Goal: Task Accomplishment & Management: Manage account settings

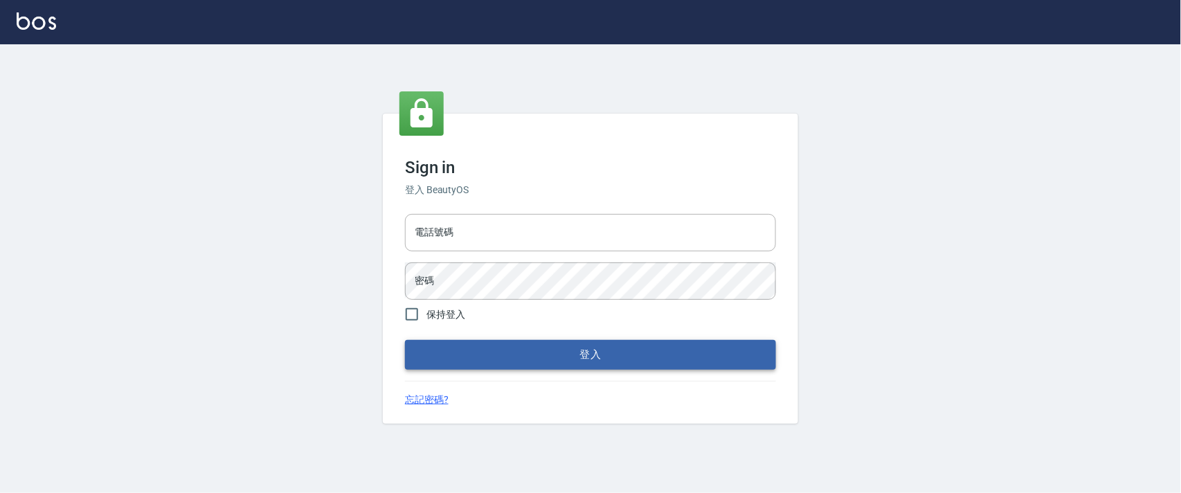
type input "0927987640"
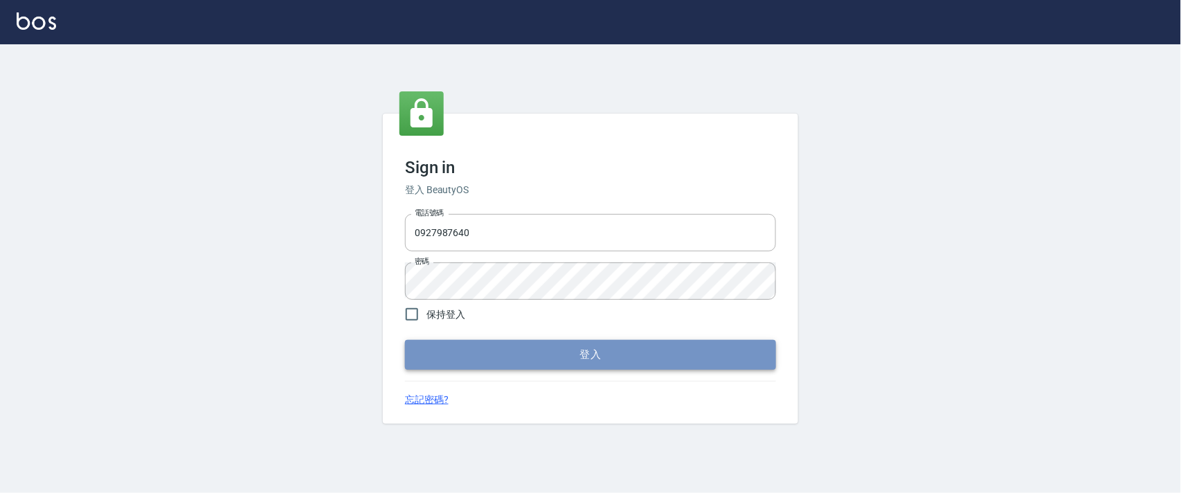
click at [588, 356] on button "登入" at bounding box center [590, 354] width 371 height 29
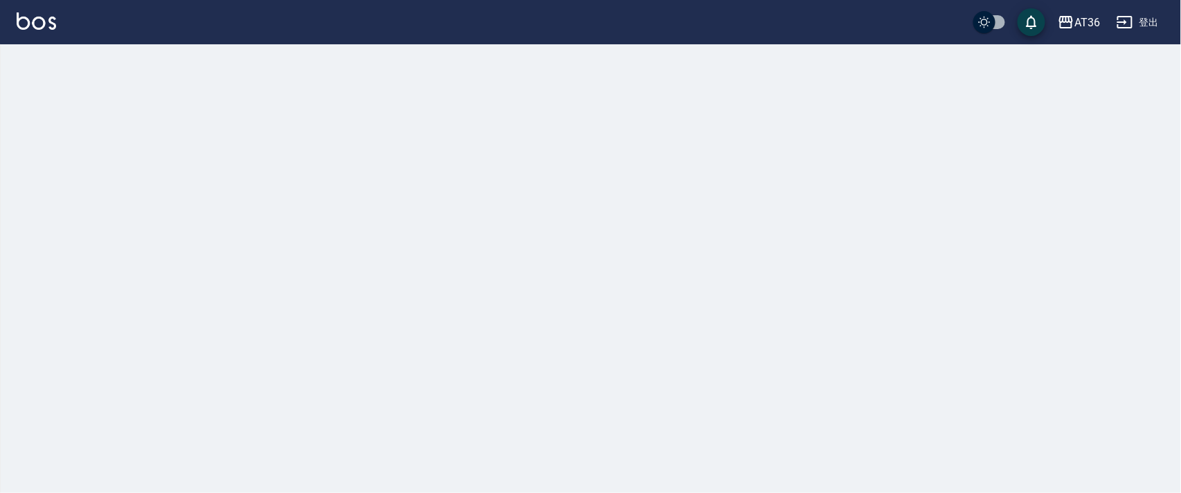
click at [62, 59] on div at bounding box center [590, 246] width 1181 height 493
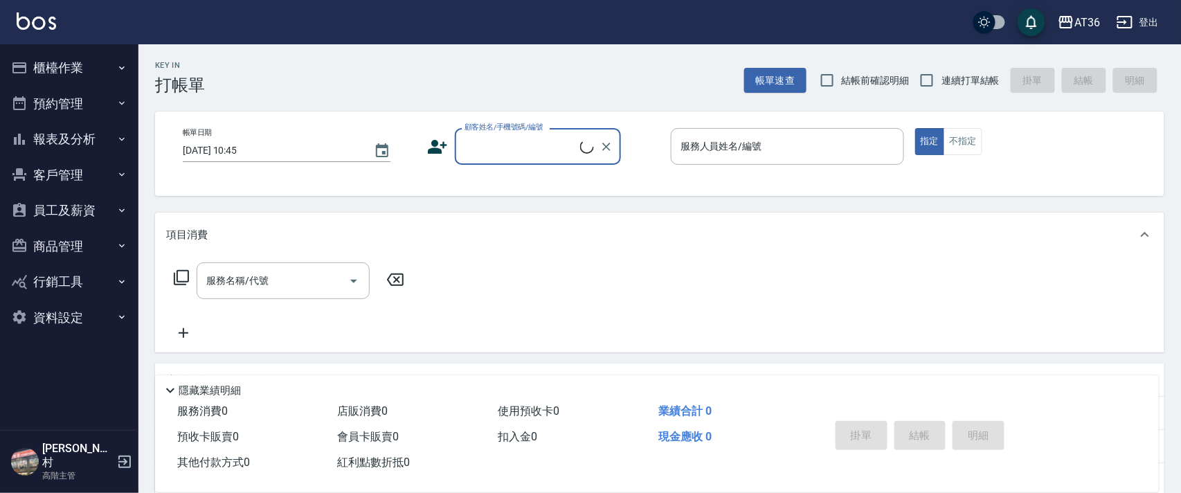
drag, startPoint x: 60, startPoint y: 61, endPoint x: 270, endPoint y: 138, distance: 223.4
click at [60, 62] on button "櫃檯作業" at bounding box center [69, 68] width 127 height 36
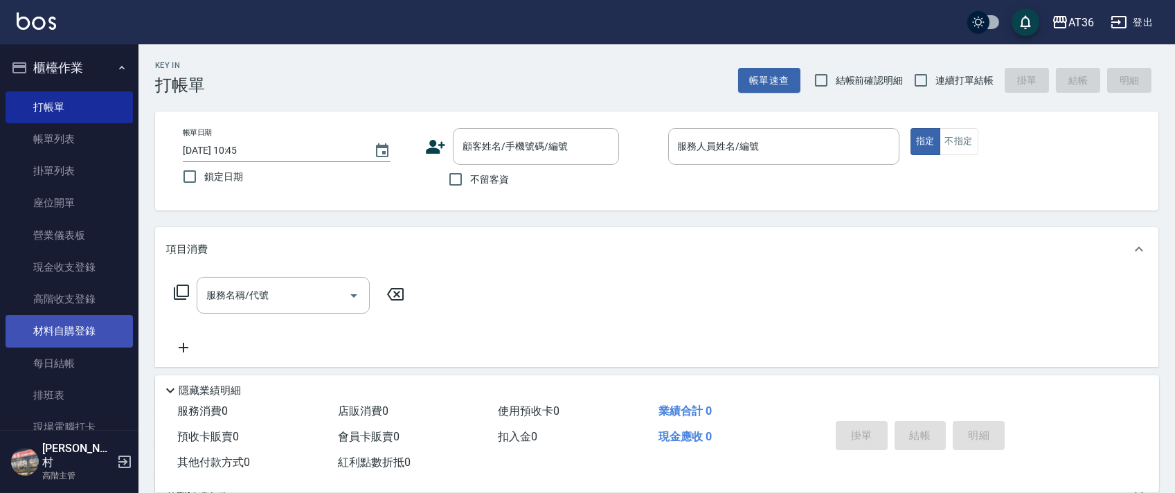
drag, startPoint x: 90, startPoint y: 399, endPoint x: 44, endPoint y: 345, distance: 70.2
click at [90, 398] on link "排班表" at bounding box center [69, 395] width 127 height 32
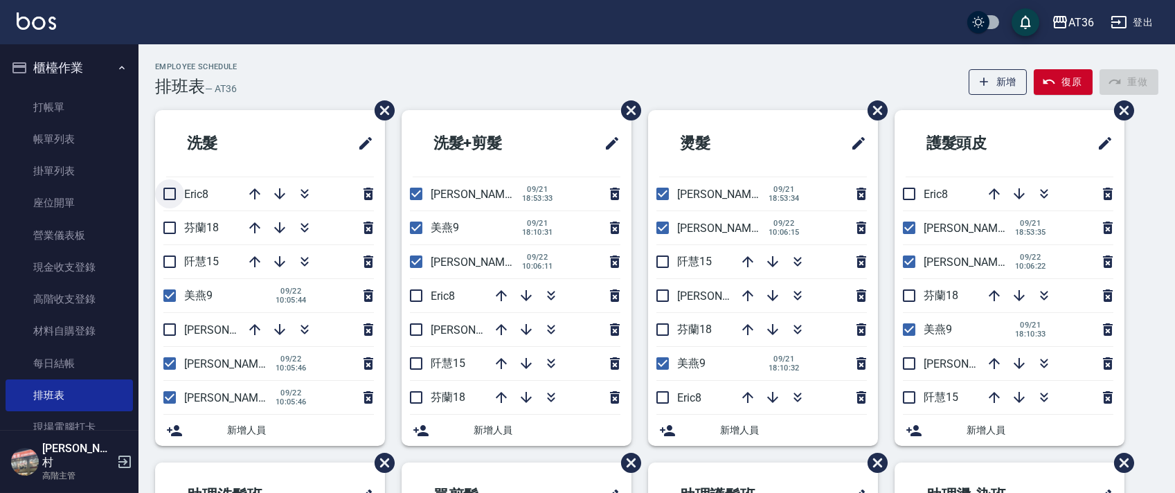
click at [168, 193] on input "checkbox" at bounding box center [169, 193] width 29 height 29
checkbox input "true"
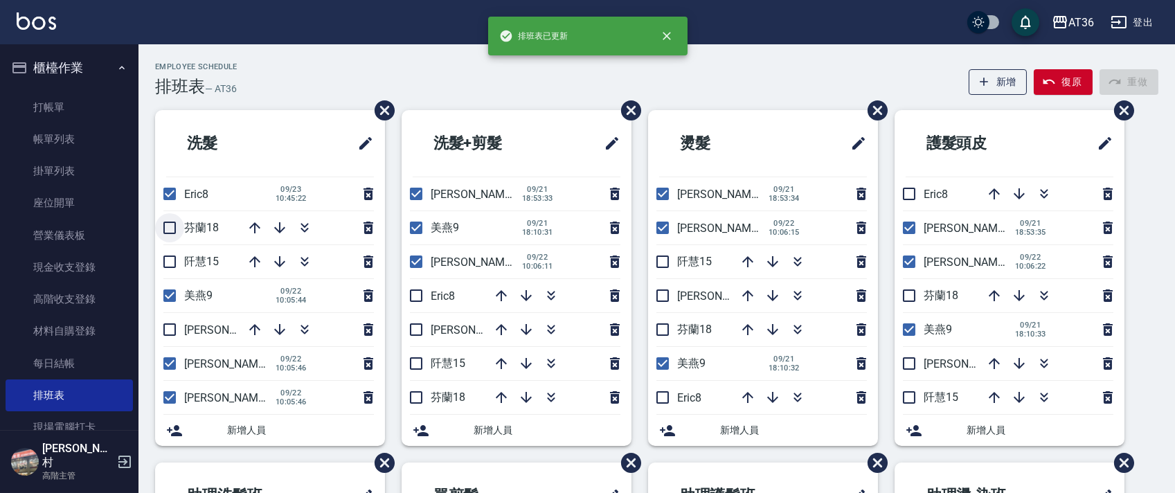
click at [170, 228] on input "checkbox" at bounding box center [169, 227] width 29 height 29
checkbox input "true"
drag, startPoint x: 168, startPoint y: 295, endPoint x: 170, endPoint y: 318, distance: 23.6
click at [172, 300] on input "checkbox" at bounding box center [169, 295] width 29 height 29
checkbox input "false"
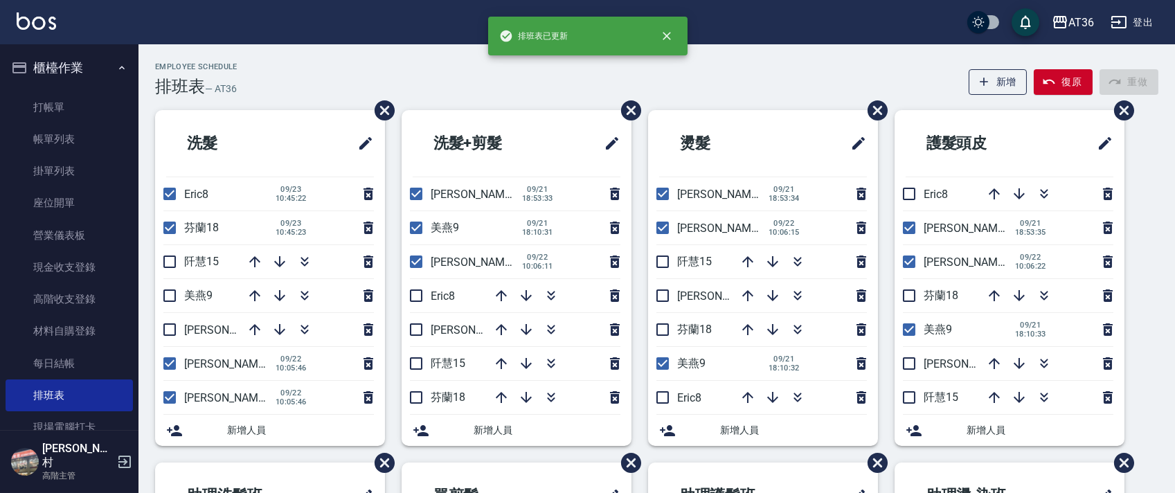
drag, startPoint x: 172, startPoint y: 329, endPoint x: 149, endPoint y: 359, distance: 37.5
click at [172, 332] on input "checkbox" at bounding box center [169, 329] width 29 height 29
checkbox input "true"
click at [170, 401] on input "checkbox" at bounding box center [169, 397] width 29 height 29
checkbox input "false"
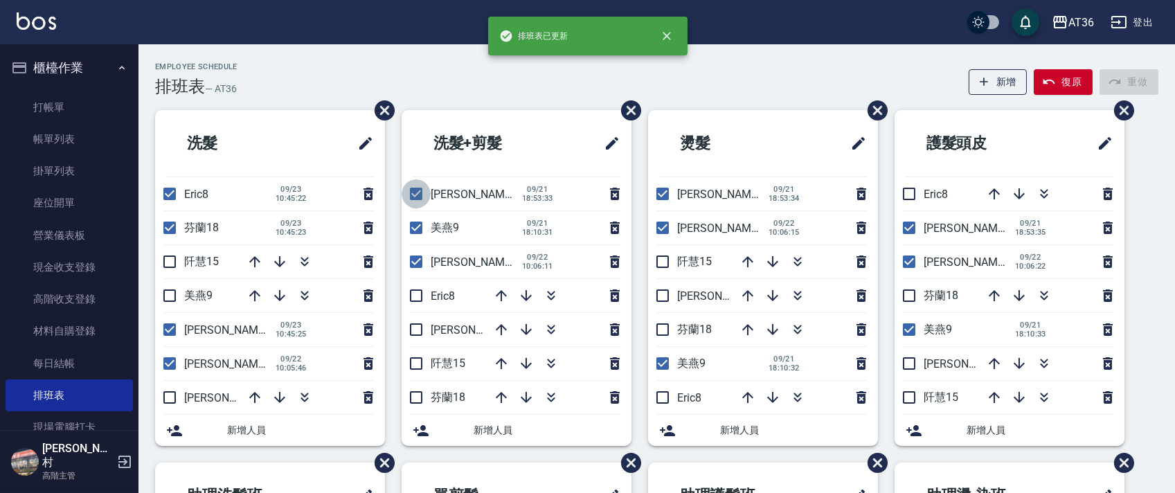
click at [406, 194] on input "checkbox" at bounding box center [415, 193] width 29 height 29
checkbox input "false"
drag, startPoint x: 421, startPoint y: 219, endPoint x: 439, endPoint y: 237, distance: 25.5
click at [421, 221] on input "checkbox" at bounding box center [415, 227] width 29 height 29
checkbox input "false"
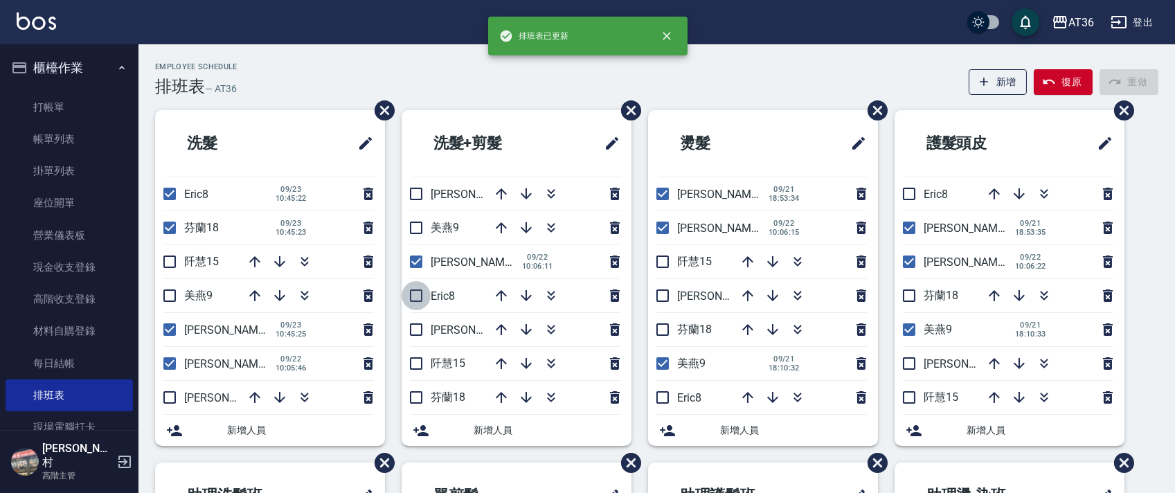
click at [414, 294] on input "checkbox" at bounding box center [415, 295] width 29 height 29
checkbox input "true"
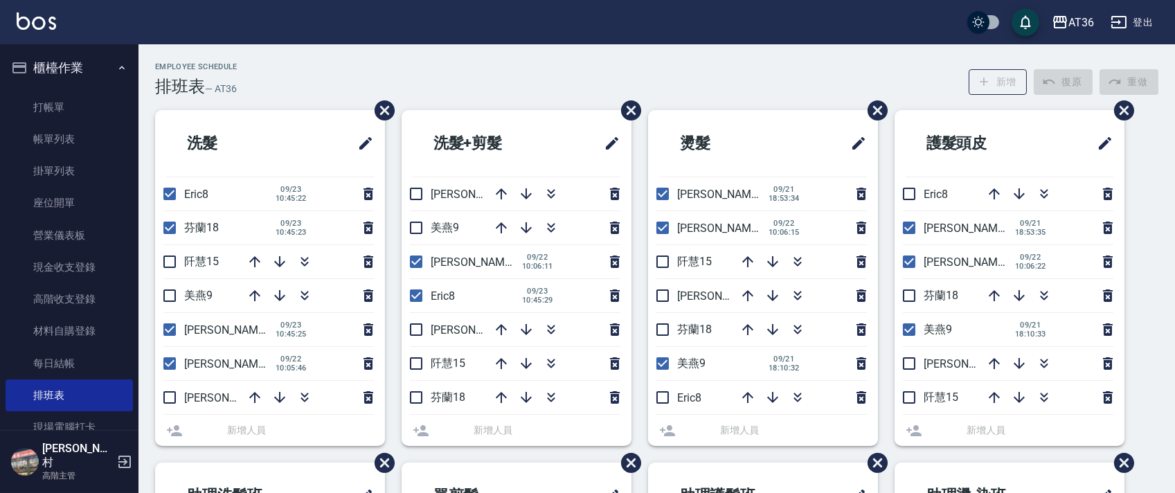
click at [415, 327] on input "checkbox" at bounding box center [415, 329] width 29 height 29
checkbox input "true"
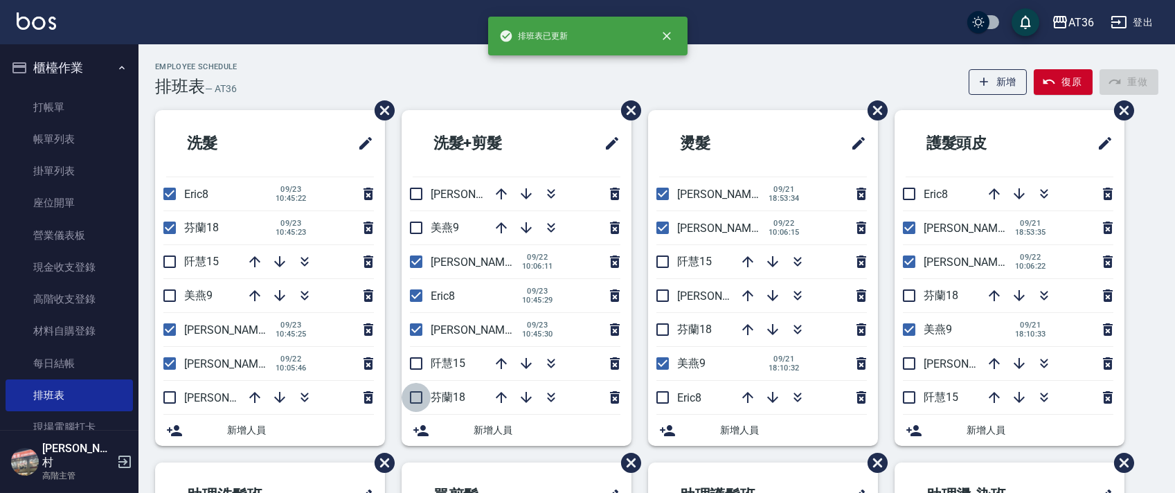
click at [417, 400] on input "checkbox" at bounding box center [415, 397] width 29 height 29
checkbox input "true"
click at [660, 397] on input "checkbox" at bounding box center [662, 397] width 29 height 29
checkbox input "true"
click at [663, 370] on input "checkbox" at bounding box center [662, 363] width 29 height 29
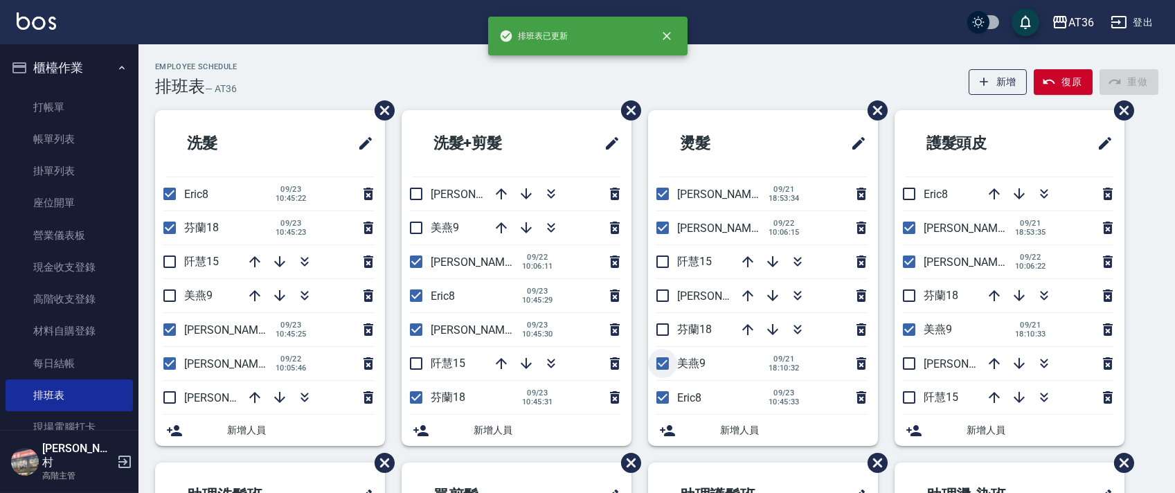
checkbox input "false"
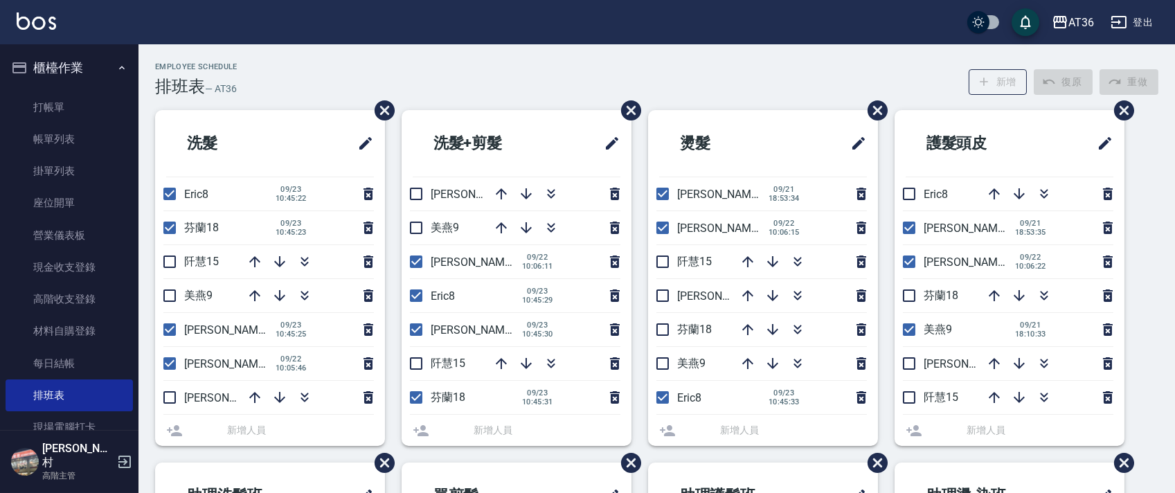
click at [660, 334] on input "checkbox" at bounding box center [662, 329] width 29 height 29
checkbox input "true"
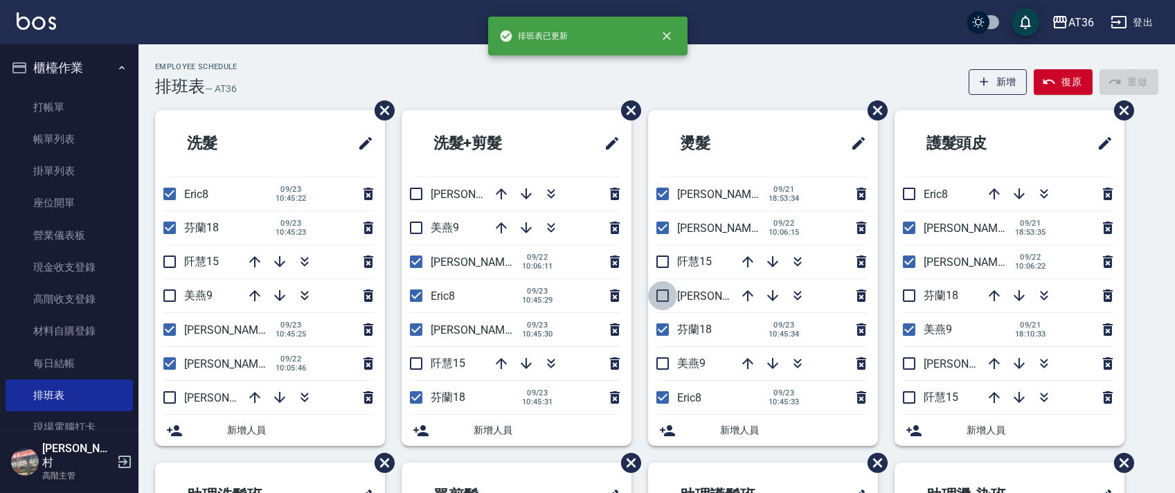
click at [662, 290] on input "checkbox" at bounding box center [662, 295] width 29 height 29
checkbox input "true"
drag, startPoint x: 658, startPoint y: 194, endPoint x: 1105, endPoint y: 123, distance: 452.7
click at [662, 194] on input "checkbox" at bounding box center [662, 193] width 29 height 29
checkbox input "false"
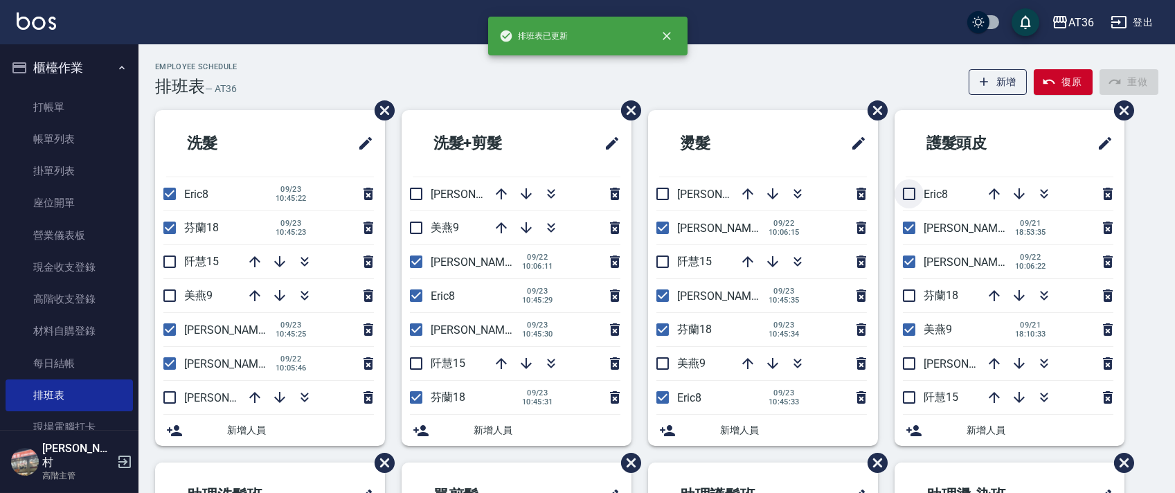
click at [903, 197] on input "checkbox" at bounding box center [908, 193] width 29 height 29
checkbox input "true"
click at [908, 228] on input "checkbox" at bounding box center [908, 227] width 29 height 29
checkbox input "false"
drag, startPoint x: 911, startPoint y: 291, endPoint x: 964, endPoint y: 314, distance: 58.0
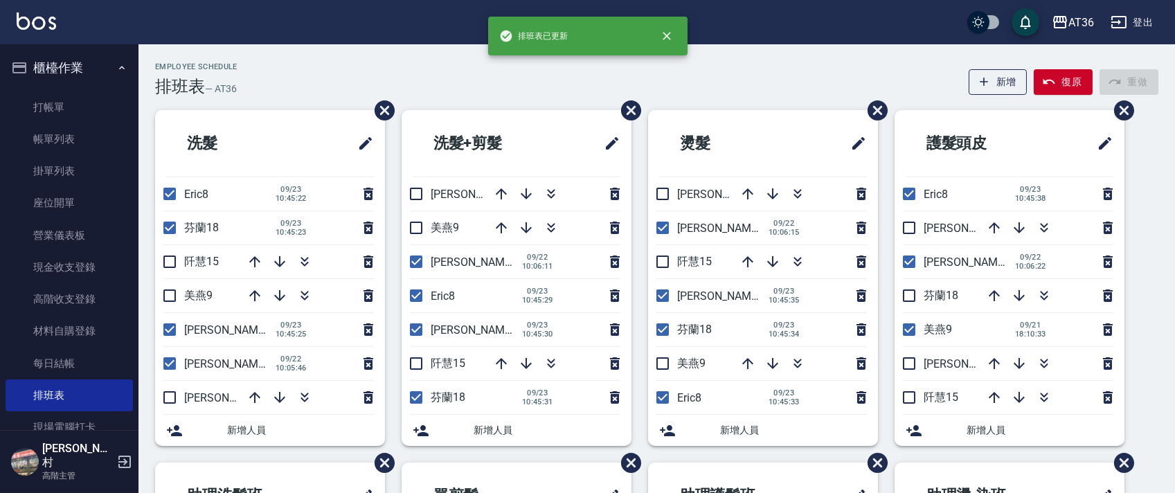
click at [911, 291] on input "checkbox" at bounding box center [908, 295] width 29 height 29
checkbox input "true"
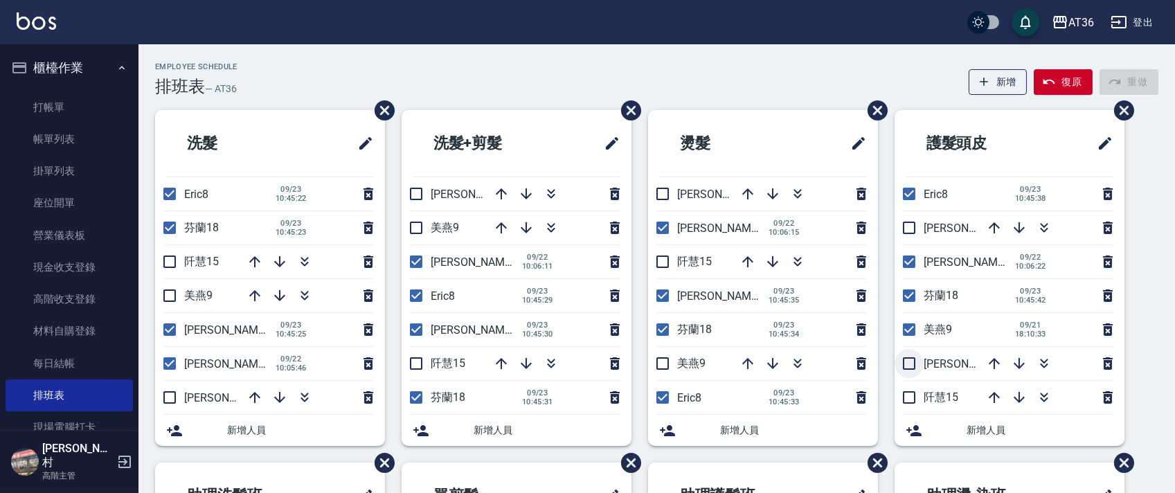
click at [909, 355] on input "checkbox" at bounding box center [908, 363] width 29 height 29
checkbox input "true"
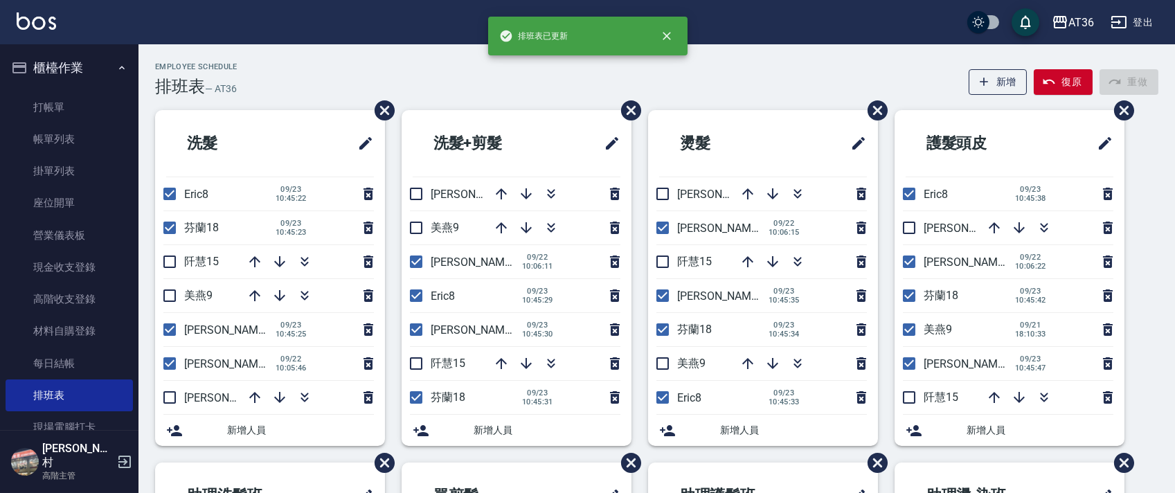
drag, startPoint x: 910, startPoint y: 332, endPoint x: 665, endPoint y: 246, distance: 259.0
click at [909, 333] on input "checkbox" at bounding box center [908, 329] width 29 height 29
checkbox input "false"
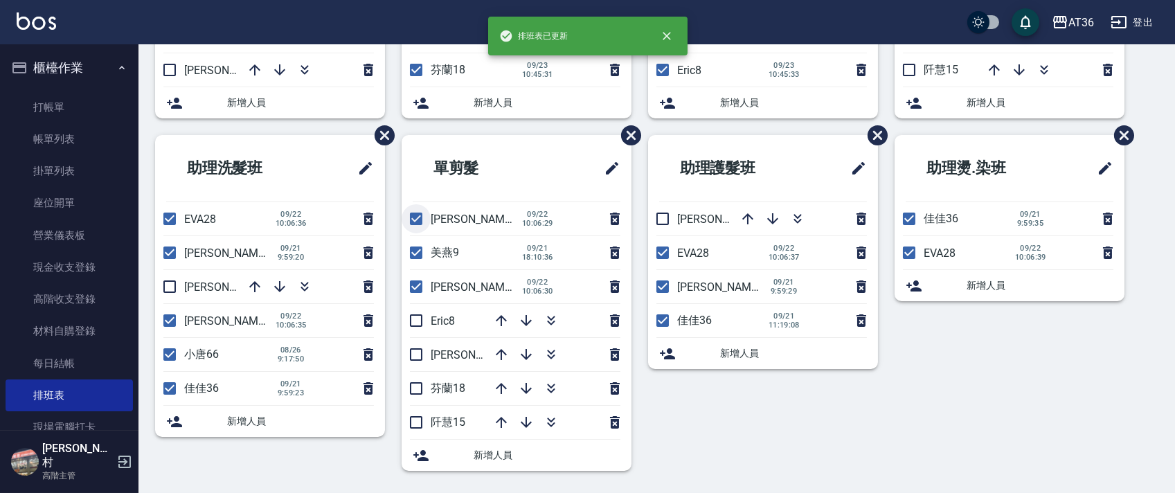
click at [408, 220] on input "checkbox" at bounding box center [415, 218] width 29 height 29
checkbox input "false"
drag, startPoint x: 416, startPoint y: 251, endPoint x: 419, endPoint y: 320, distance: 70.0
click at [415, 251] on input "checkbox" at bounding box center [415, 252] width 29 height 29
checkbox input "false"
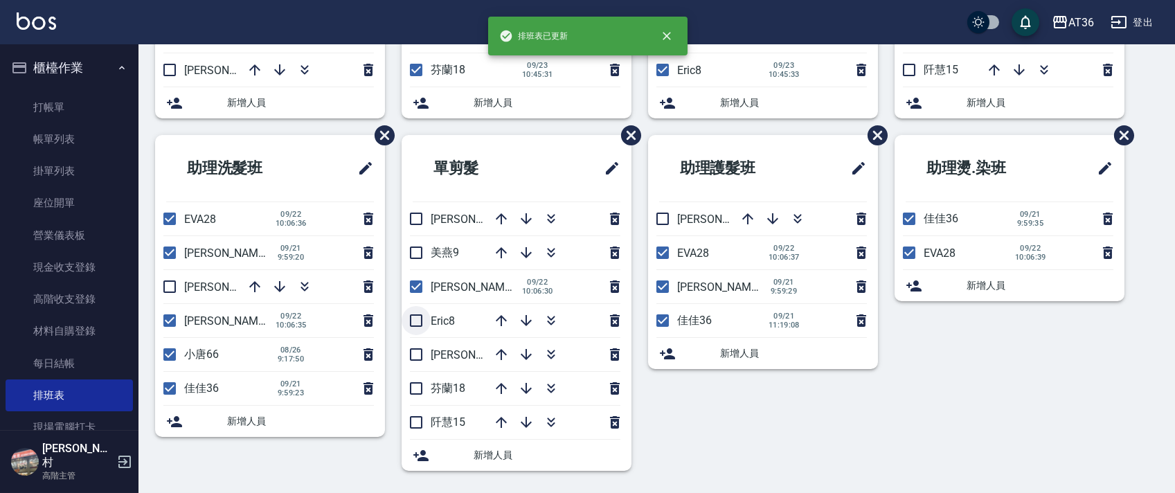
drag, startPoint x: 415, startPoint y: 319, endPoint x: 415, endPoint y: 376, distance: 56.8
click at [415, 319] on input "checkbox" at bounding box center [415, 320] width 29 height 29
checkbox input "true"
click at [416, 354] on input "checkbox" at bounding box center [415, 354] width 29 height 29
checkbox input "true"
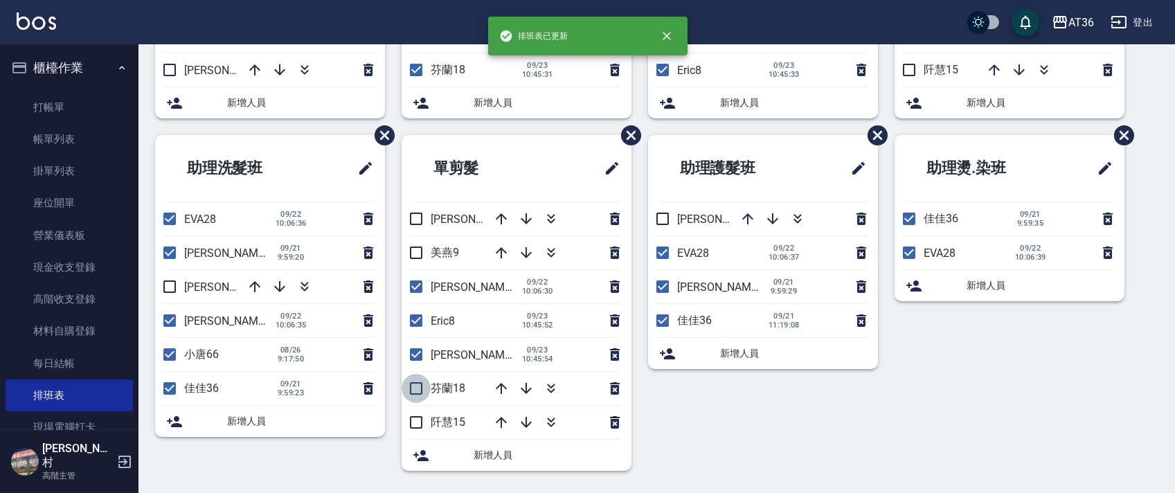
click at [414, 383] on input "checkbox" at bounding box center [415, 388] width 29 height 29
checkbox input "true"
